Goal: Transaction & Acquisition: Purchase product/service

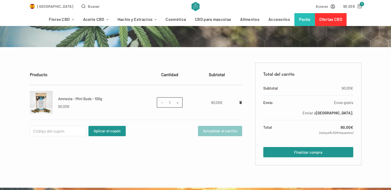
scroll to position [66, 0]
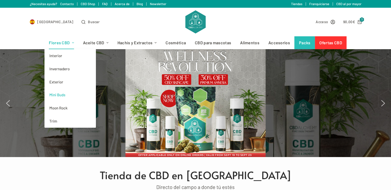
click at [62, 95] on link "Mini Buds" at bounding box center [69, 94] width 51 height 13
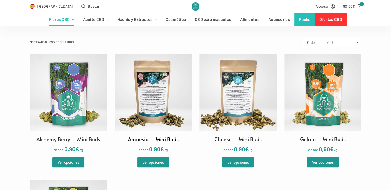
scroll to position [134, 0]
click at [171, 106] on img at bounding box center [153, 91] width 77 height 77
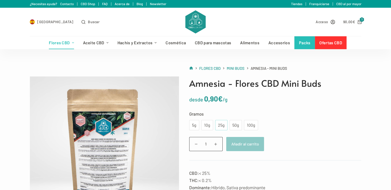
click at [221, 128] on div "25g" at bounding box center [221, 125] width 6 height 7
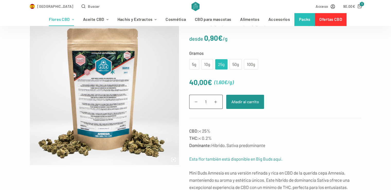
scroll to position [61, 0]
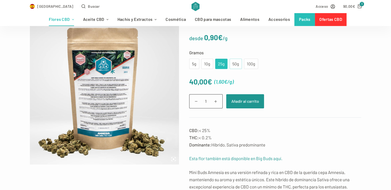
click at [234, 61] on div "50g" at bounding box center [236, 63] width 6 height 7
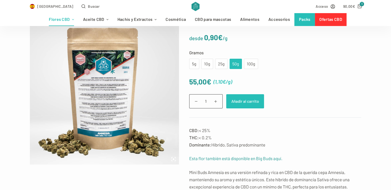
click at [259, 102] on button "Añadir al carrito" at bounding box center [245, 101] width 38 height 14
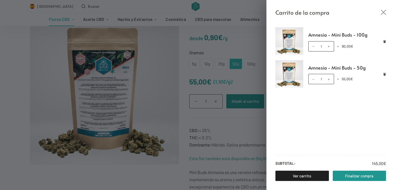
click at [77, 21] on div "Carrito de la compra Amnesia - Mini Buds - 100g Amnesia - Mini Buds - 100g cant…" at bounding box center [197, 95] width 395 height 190
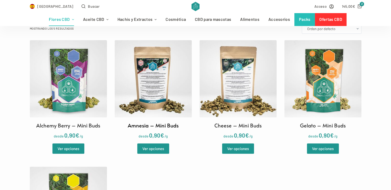
scroll to position [147, 0]
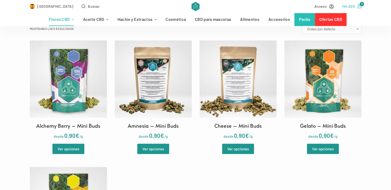
click at [357, 6] on link "145,00 € 2" at bounding box center [352, 6] width 20 height 6
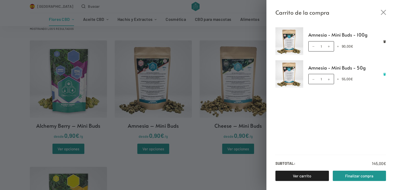
click at [384, 75] on icon "Eliminar Amnesia - Mini Buds - 50g del carrito" at bounding box center [384, 74] width 3 height 3
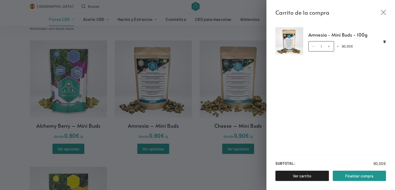
click at [214, 165] on div "Carrito de la compra Amnesia - Mini Buds - 100g Amnesia - Mini Buds - 100g cant…" at bounding box center [197, 95] width 395 height 190
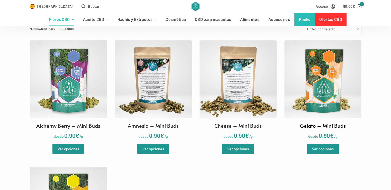
click at [316, 98] on img at bounding box center [322, 78] width 77 height 77
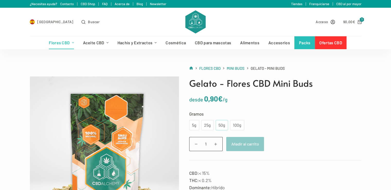
click at [221, 126] on div "50g" at bounding box center [222, 125] width 6 height 7
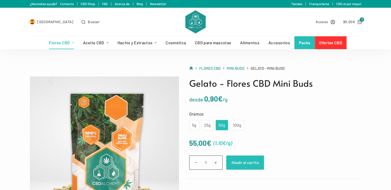
click at [242, 165] on button "Añadir al carrito" at bounding box center [245, 162] width 38 height 14
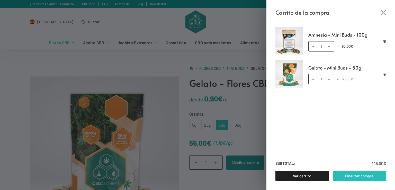
click at [354, 177] on link "Finalizar compra" at bounding box center [359, 175] width 53 height 10
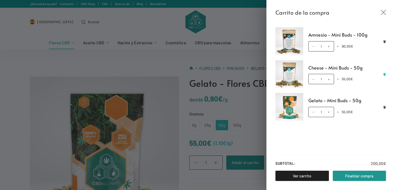
click at [384, 74] on icon "Eliminar Cheese - Mini Buds - 50g del carrito" at bounding box center [384, 74] width 3 height 3
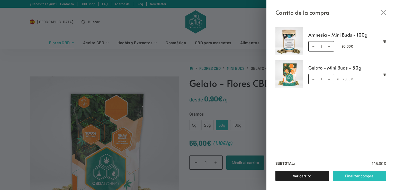
click at [343, 176] on link "Finalizar compra" at bounding box center [359, 175] width 53 height 10
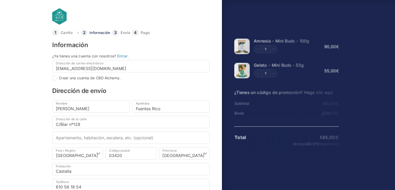
select select "B"
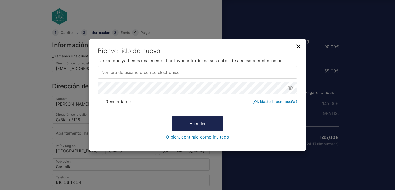
type input "[EMAIL_ADDRESS][DOMAIN_NAME]"
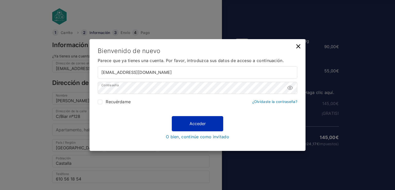
click at [208, 128] on button "Acceder" at bounding box center [197, 123] width 51 height 15
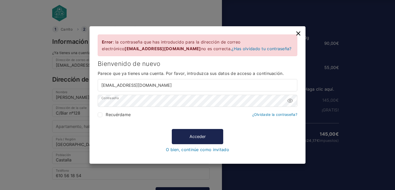
scroll to position [4, 0]
click at [289, 102] on icon at bounding box center [290, 101] width 6 height 6
click at [187, 131] on button "Acceder" at bounding box center [197, 136] width 51 height 15
click at [205, 132] on button "Acceder" at bounding box center [197, 136] width 51 height 15
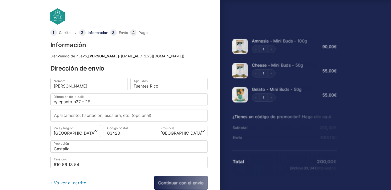
select select "A"
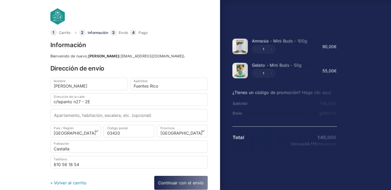
select select "A"
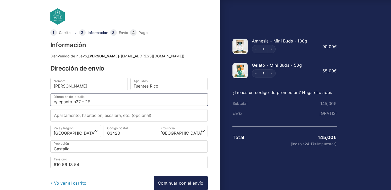
drag, startPoint x: 93, startPoint y: 100, endPoint x: 50, endPoint y: 99, distance: 42.7
click at [50, 99] on input "c/lepanto n27 - 2E" at bounding box center [128, 99] width 157 height 12
type input "sporttono c/tramuntana nº13"
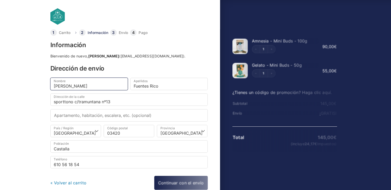
drag, startPoint x: 82, startPoint y: 86, endPoint x: 26, endPoint y: 84, distance: 56.3
click at [26, 84] on body "Carrito Información Envío Pago Información Bienvenido de nuevo, Erik Fuentes Ri…" at bounding box center [195, 86] width 391 height 173
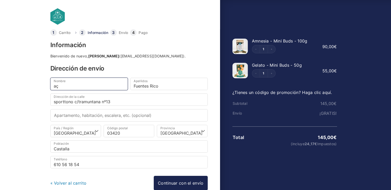
type input "a"
type input "Antonia"
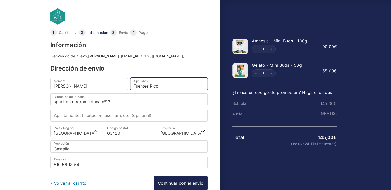
drag, startPoint x: 151, startPoint y: 84, endPoint x: 113, endPoint y: 86, distance: 37.8
click at [113, 86] on div "Nombre * Antonia Apellidos * Fuentes Rico" at bounding box center [129, 86] width 160 height 16
type input "Rico"
click at [41, 113] on body "Carrito Información Envío Pago Información Bienvenido de nuevo, Erik Fuentes Ri…" at bounding box center [195, 86] width 391 height 173
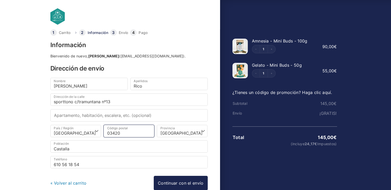
click at [116, 133] on input "03420" at bounding box center [129, 131] width 51 height 12
type input "03430"
select select
type input "Onil"
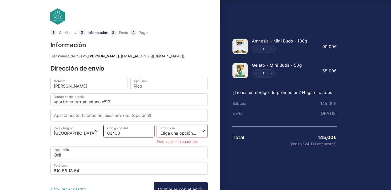
type input "03430"
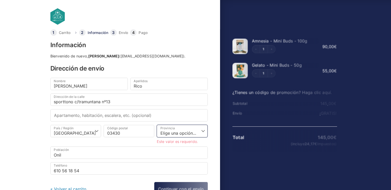
click at [187, 133] on select "Elige una opción… La Coruña Álava Albacete Alicante Almería Asturias Ávila Bada…" at bounding box center [182, 131] width 51 height 12
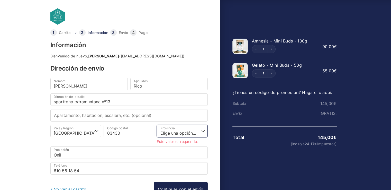
select select "A"
click at [157, 125] on select "Elige una opción… La Coruña Álava Albacete Alicante Almería Asturias Ávila Bada…" at bounding box center [182, 131] width 51 height 12
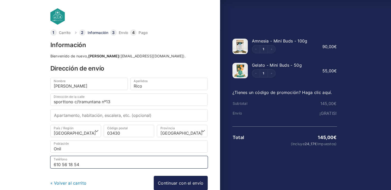
drag, startPoint x: 80, startPoint y: 163, endPoint x: 56, endPoint y: 161, distance: 24.5
click at [56, 161] on input "610 56 18 54" at bounding box center [128, 162] width 157 height 12
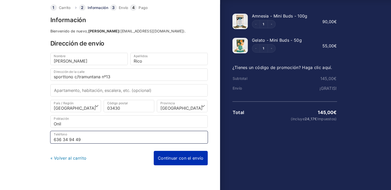
scroll to position [24, 0]
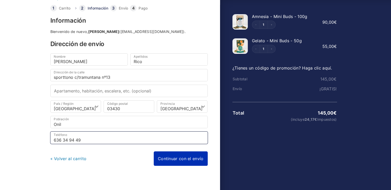
type input "636 34 94 49"
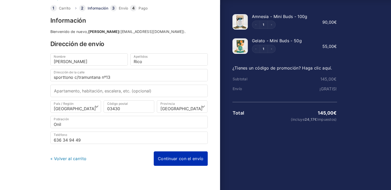
click at [173, 159] on link "Continuar con el envío" at bounding box center [181, 158] width 54 height 14
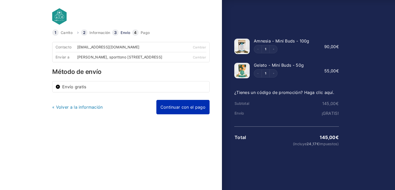
click at [189, 113] on link "Continuar con el pago" at bounding box center [182, 107] width 53 height 14
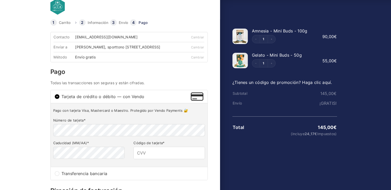
scroll to position [10, 0]
click at [161, 156] on input "Código de tarjeta *" at bounding box center [168, 152] width 71 height 12
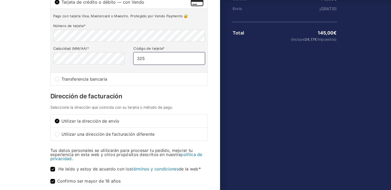
scroll to position [166, 0]
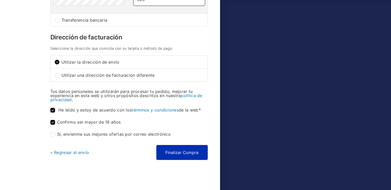
type input "325"
click at [167, 155] on button "Finalizar Compra" at bounding box center [181, 152] width 51 height 15
